Goal: Transaction & Acquisition: Purchase product/service

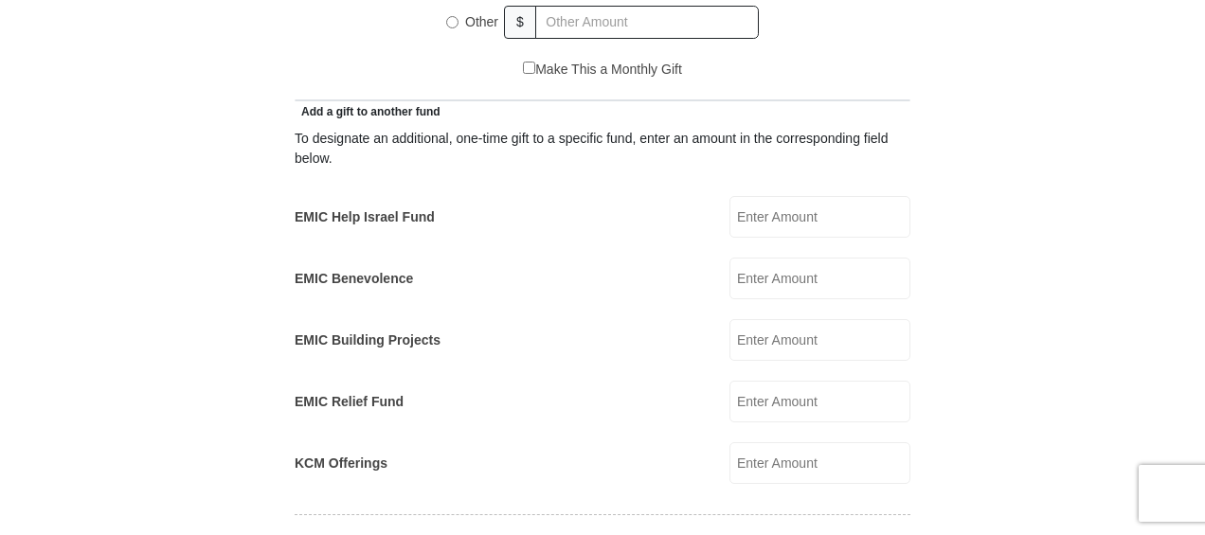
scroll to position [1042, 0]
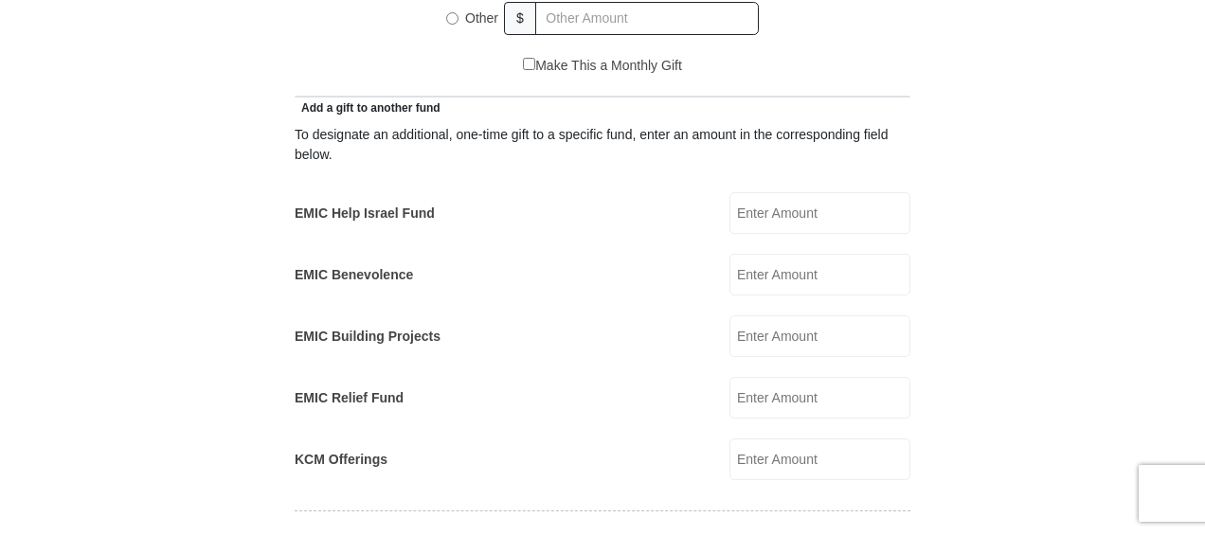
click at [782, 195] on input "EMIC Help Israel Fund" at bounding box center [820, 213] width 181 height 42
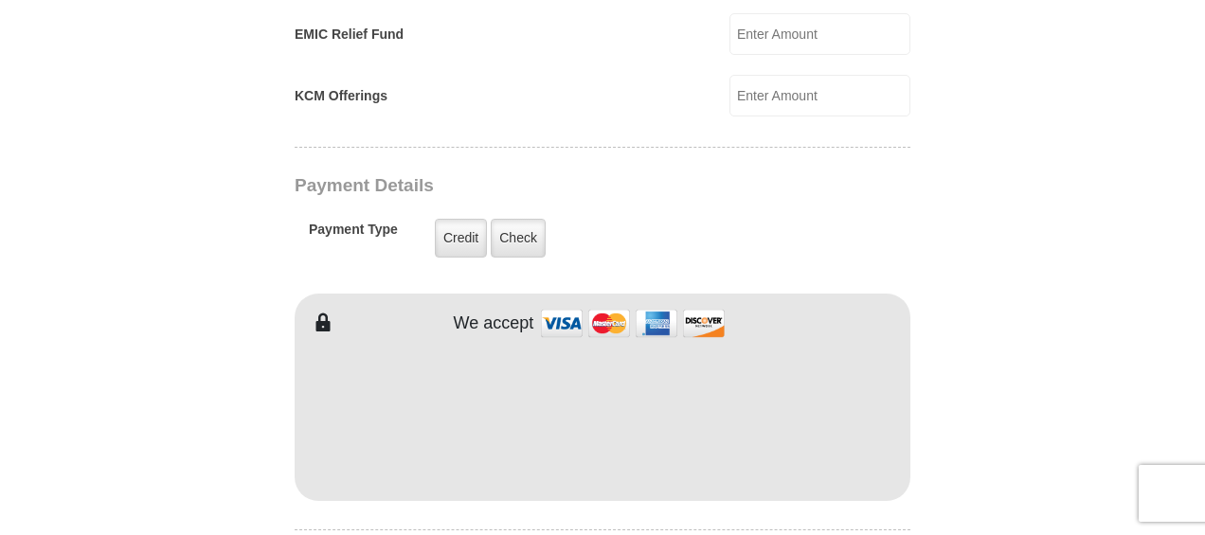
scroll to position [1421, 0]
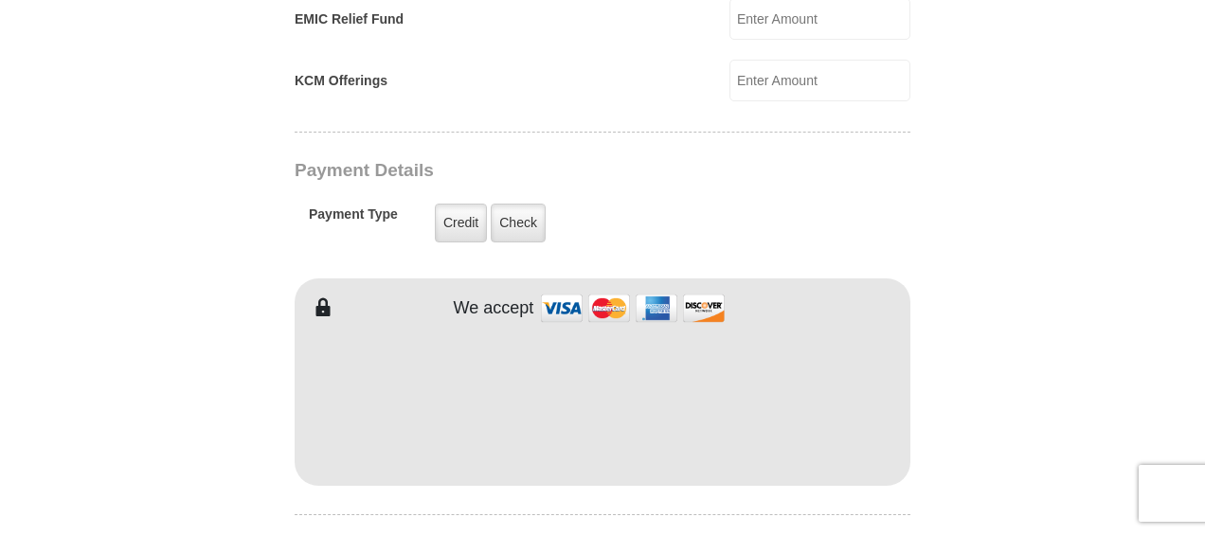
type input "150.00"
type input "LoriKay"
type input "[PERSON_NAME]"
click at [462, 204] on label "Credit" at bounding box center [461, 223] width 52 height 39
click at [0, 0] on input "Credit" at bounding box center [0, 0] width 0 height 0
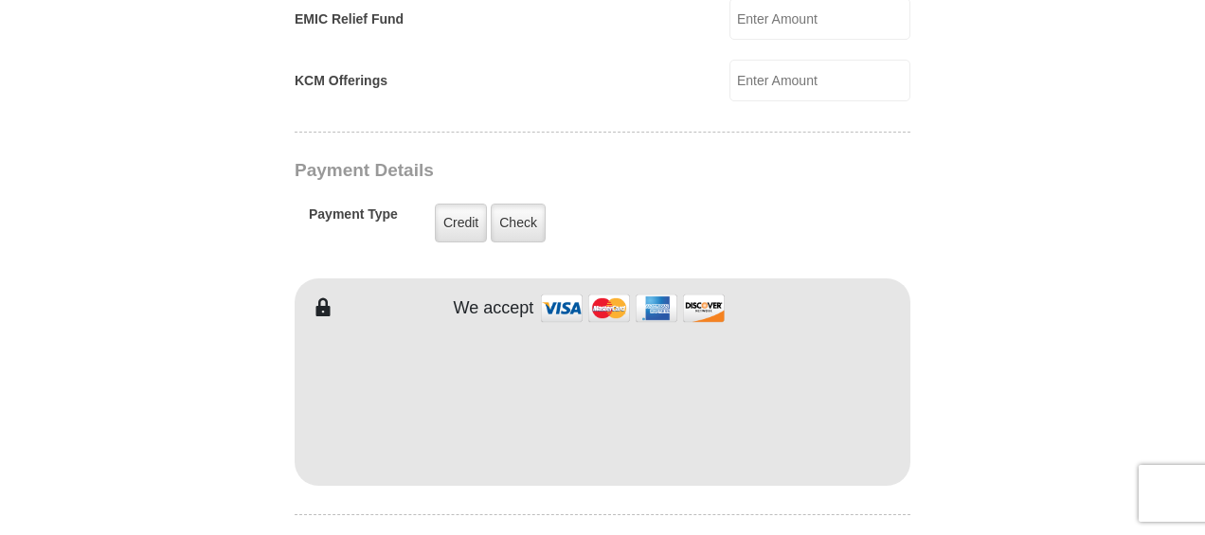
click at [1152, 277] on body "[GEOGRAPHIC_DATA][DEMOGRAPHIC_DATA] Online Giving Because of gifts like yours, …" at bounding box center [602, 314] width 1205 height 3470
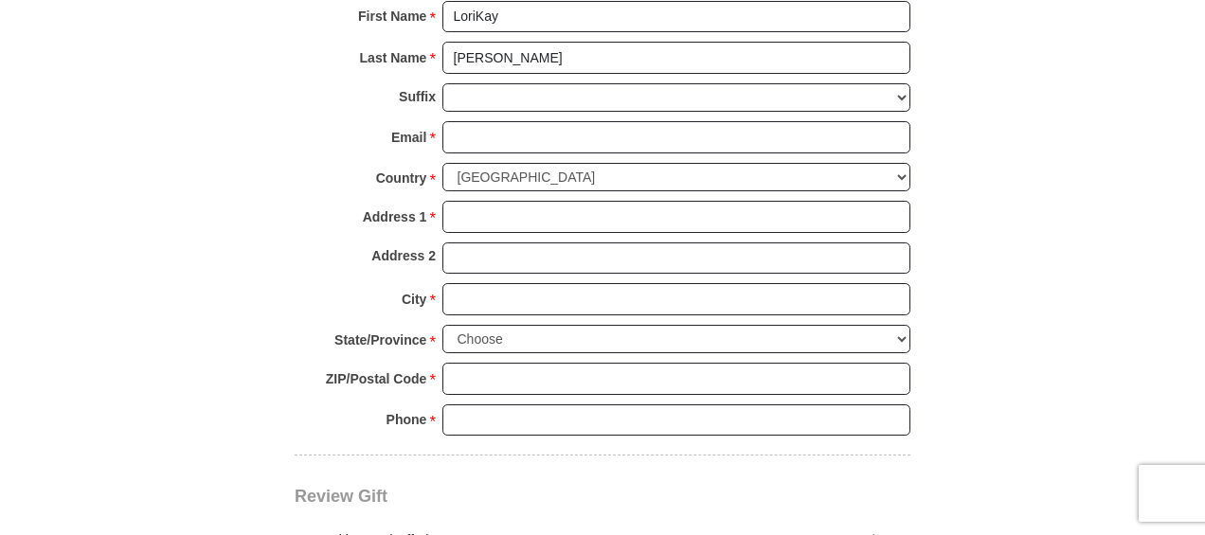
scroll to position [1990, 0]
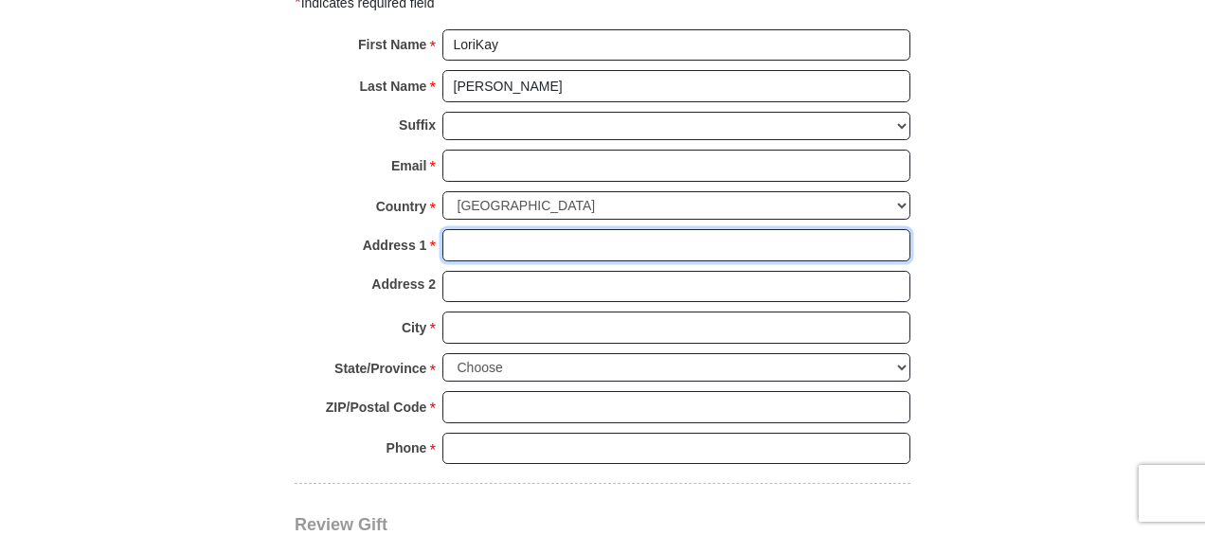
click at [498, 229] on input "Address 1 *" at bounding box center [676, 245] width 468 height 32
type input "471 Larkspur Way"
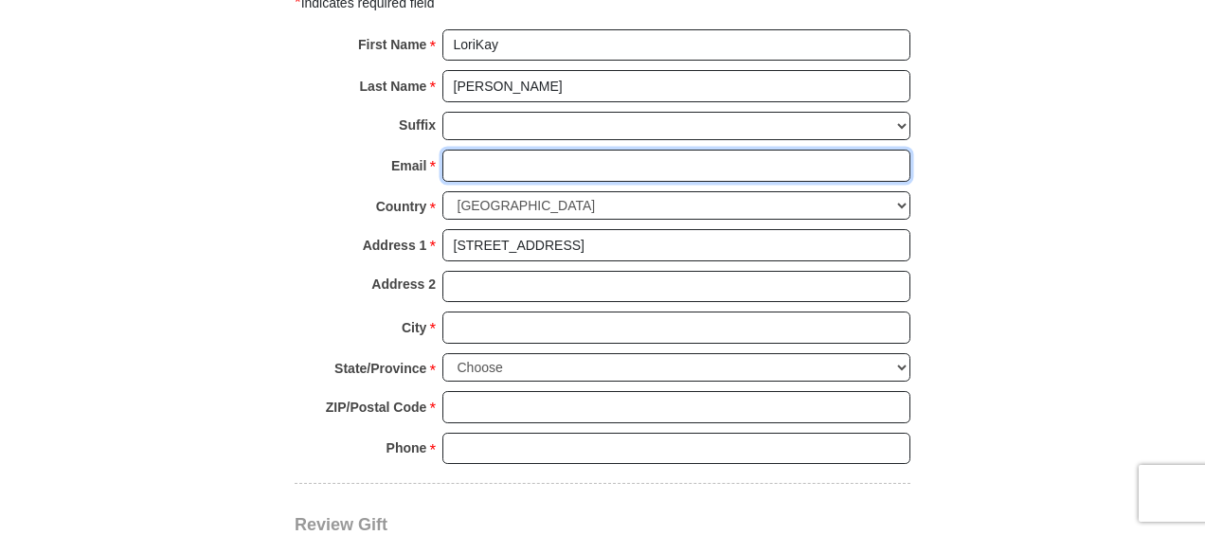
type input "LORIDEKRUIF@YAHOO.COM"
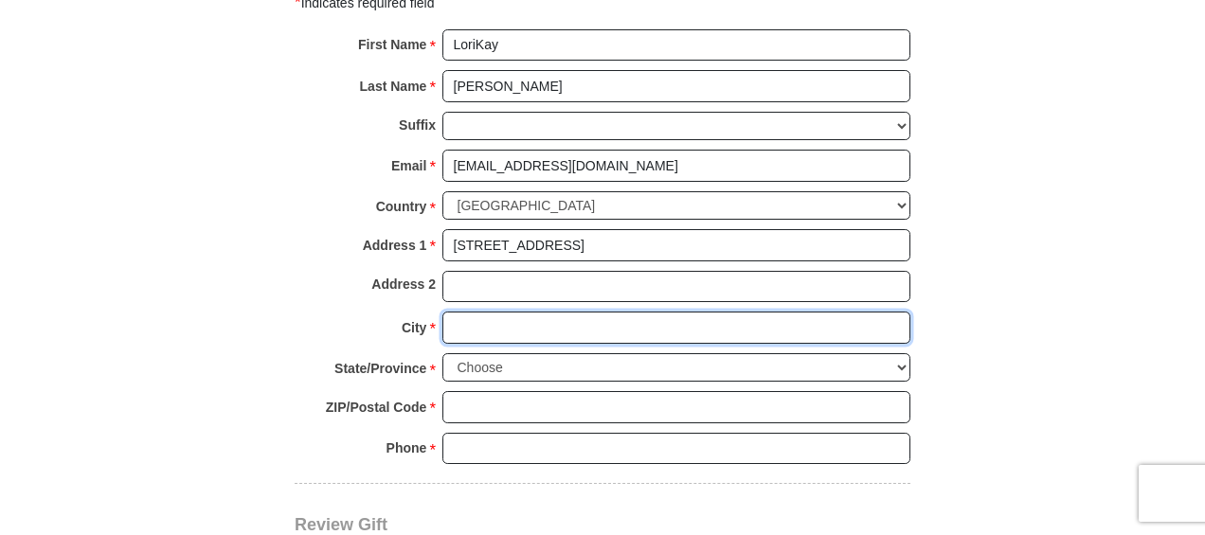
type input "SHELDON"
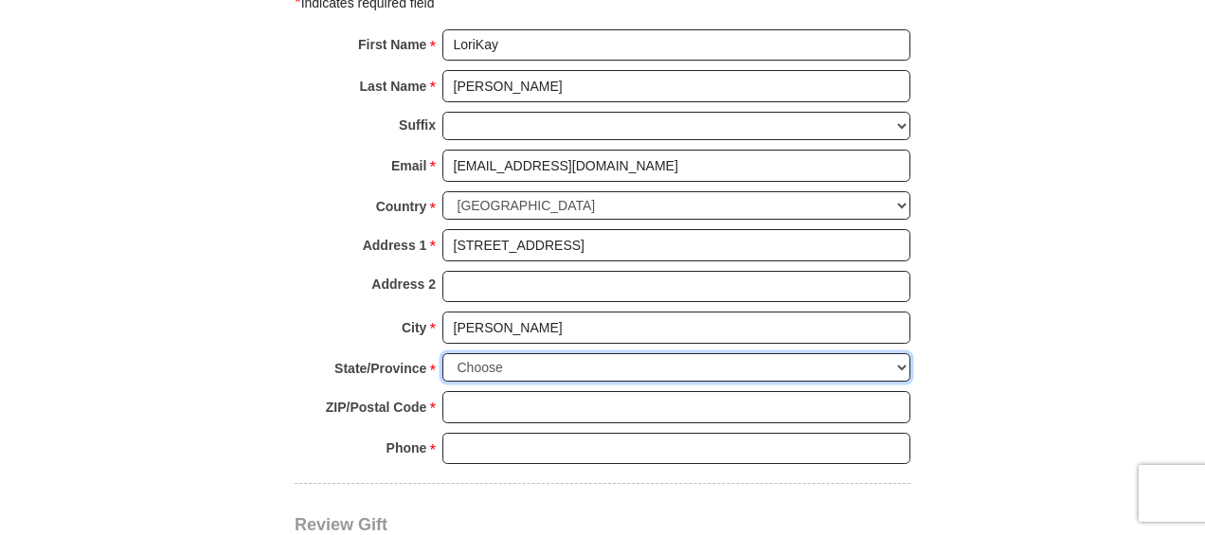
select select "IA"
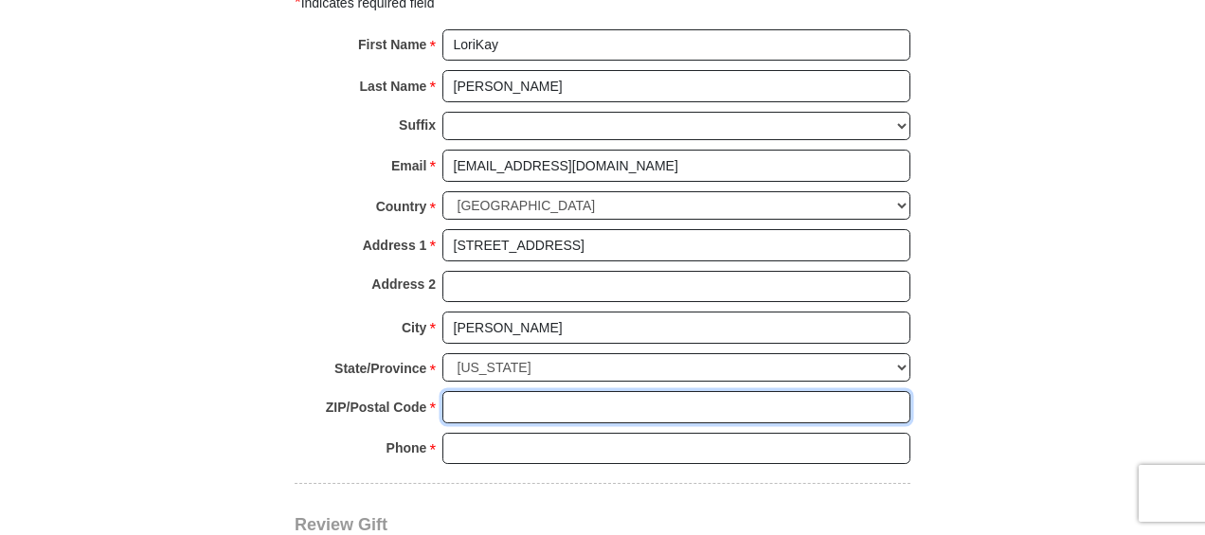
type input "51201"
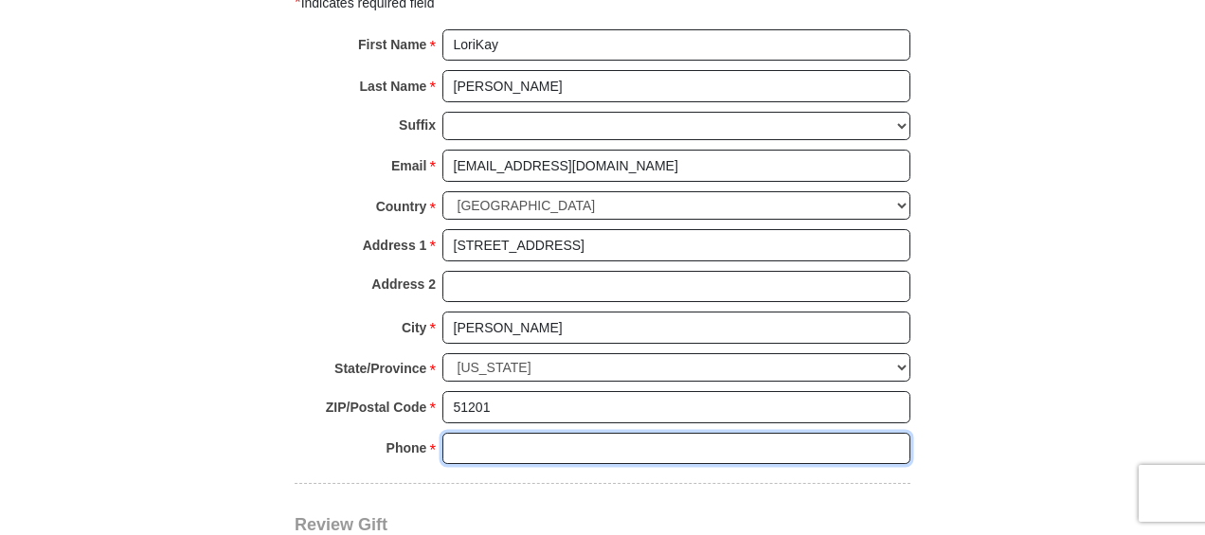
type input "8182816768"
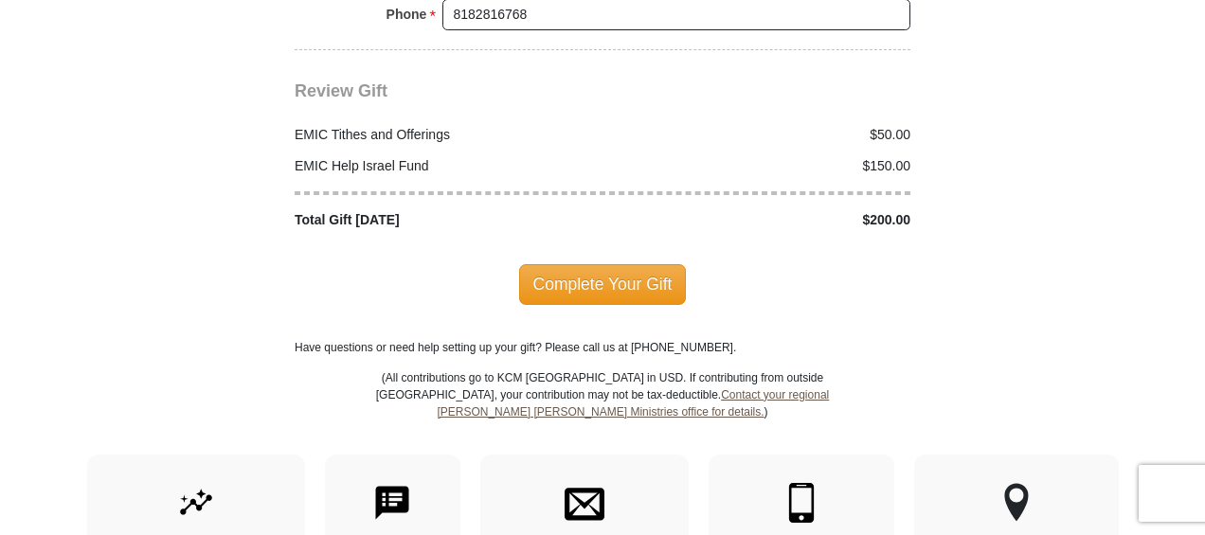
scroll to position [2464, 0]
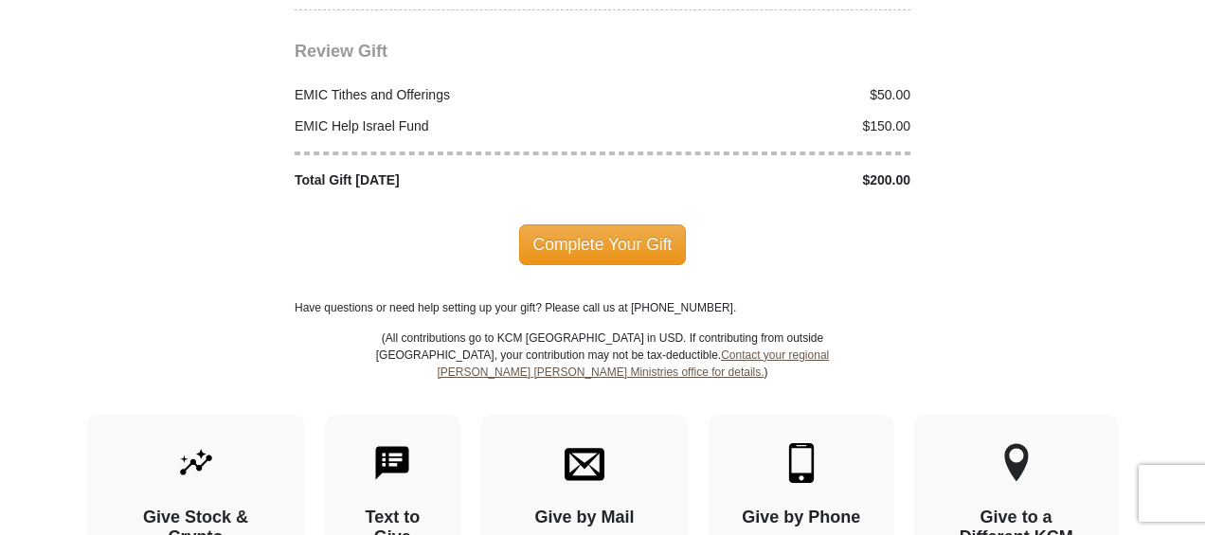
click at [608, 225] on span "Complete Your Gift" at bounding box center [603, 245] width 168 height 40
